Goal: Find contact information: Find contact information

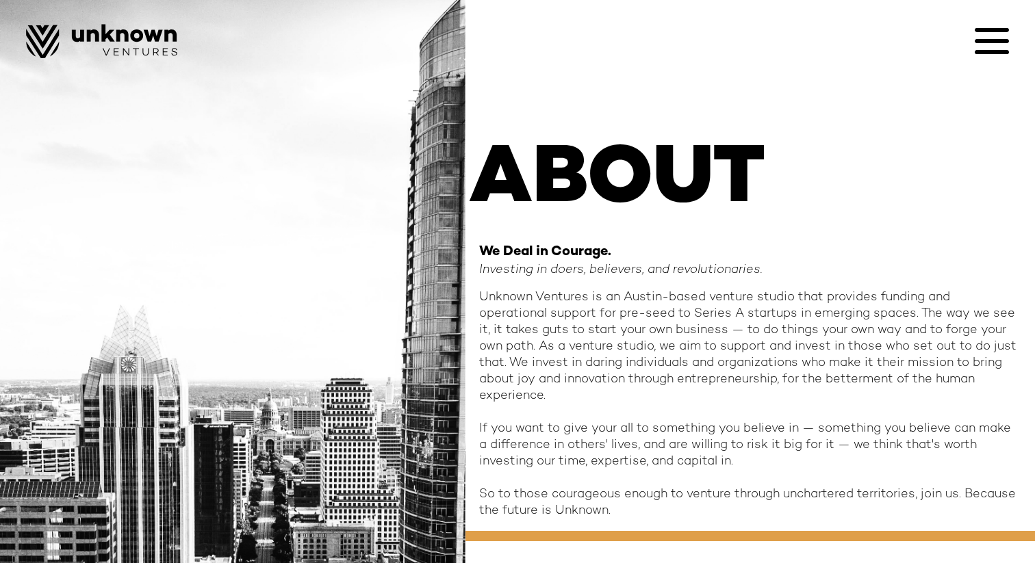
scroll to position [41, 0]
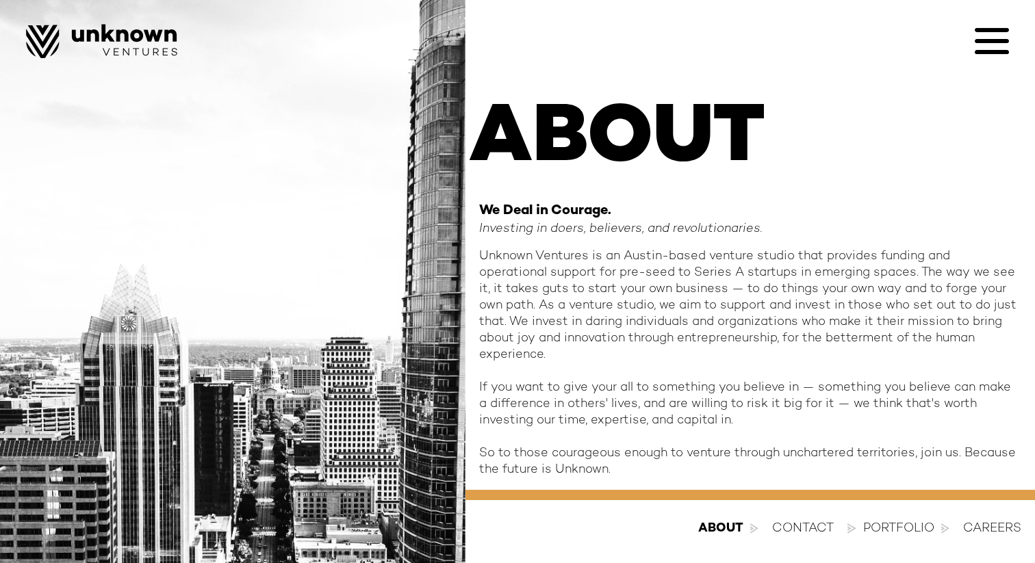
click at [791, 521] on div "contact" at bounding box center [803, 529] width 62 height 16
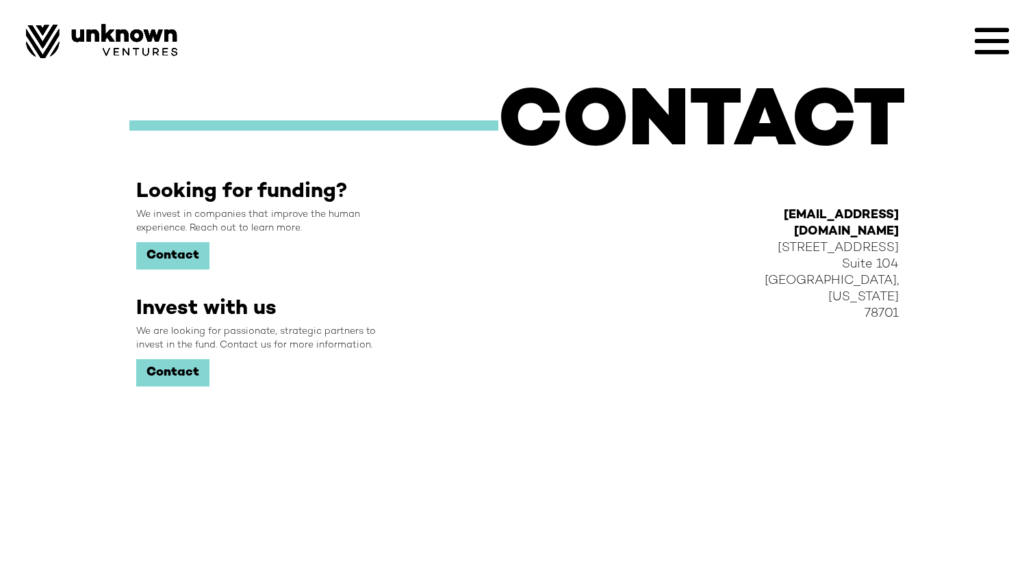
click at [980, 51] on icon at bounding box center [992, 52] width 34 height 4
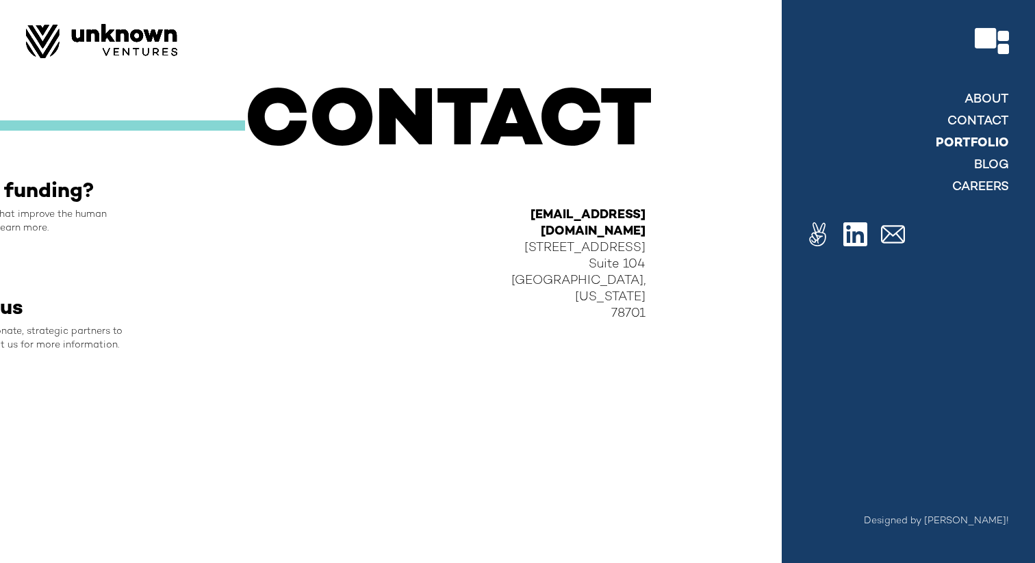
click at [984, 141] on link "Portfolio" at bounding box center [972, 144] width 73 height 16
